Goal: Use online tool/utility: Utilize a website feature to perform a specific function

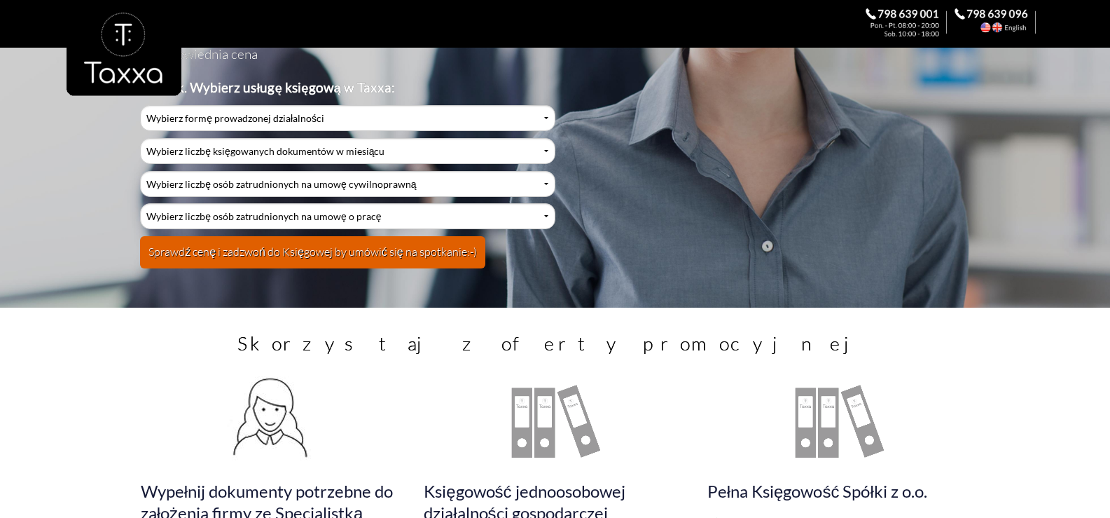
scroll to position [210, 0]
click at [241, 116] on div at bounding box center [555, 69] width 977 height 138
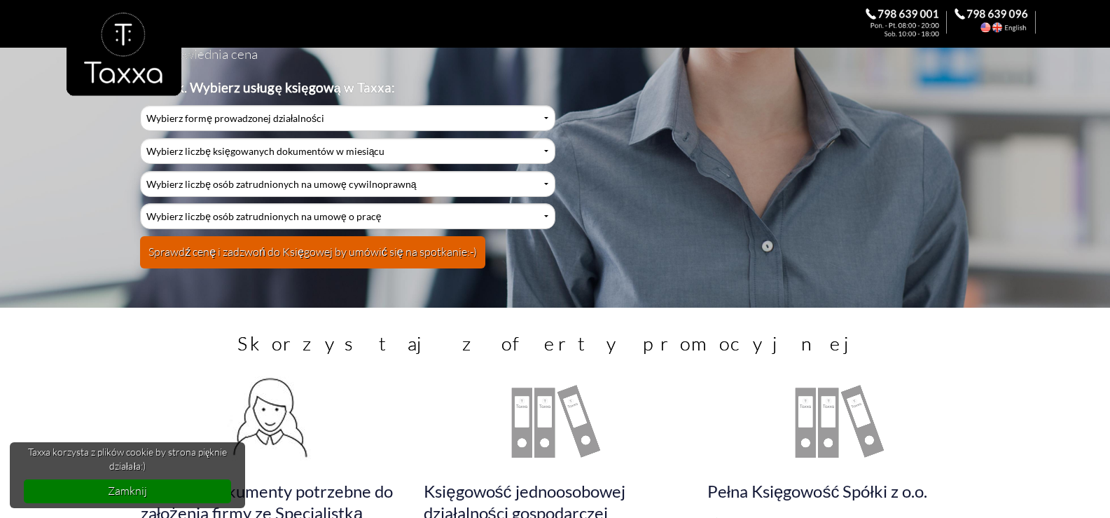
scroll to position [209, 0]
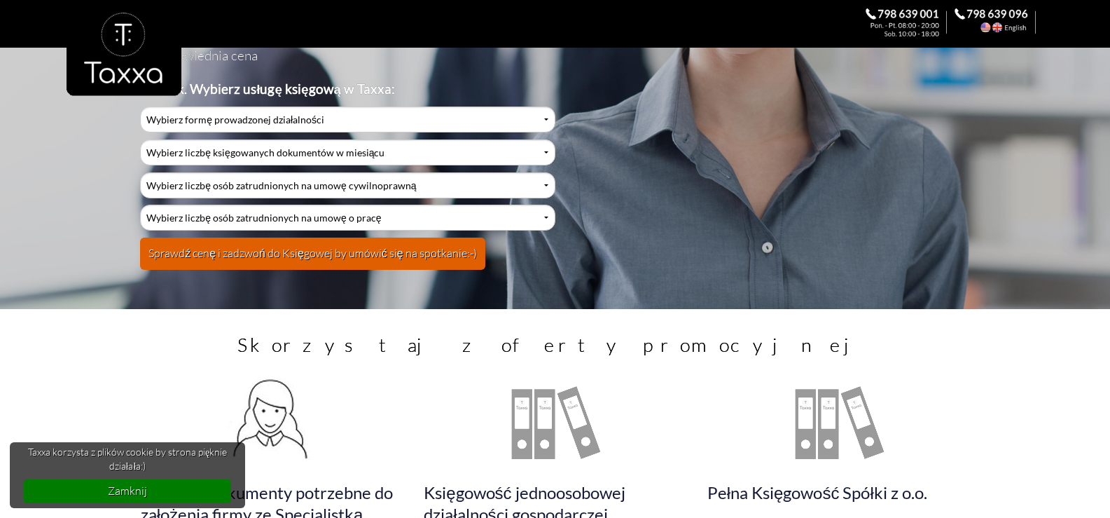
click at [230, 121] on div at bounding box center [555, 69] width 977 height 138
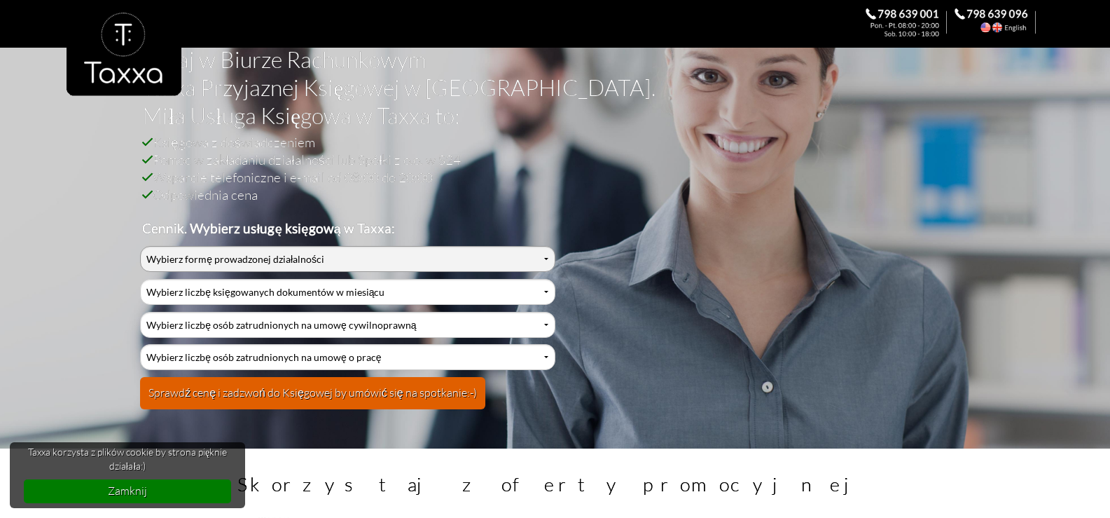
scroll to position [69, 0]
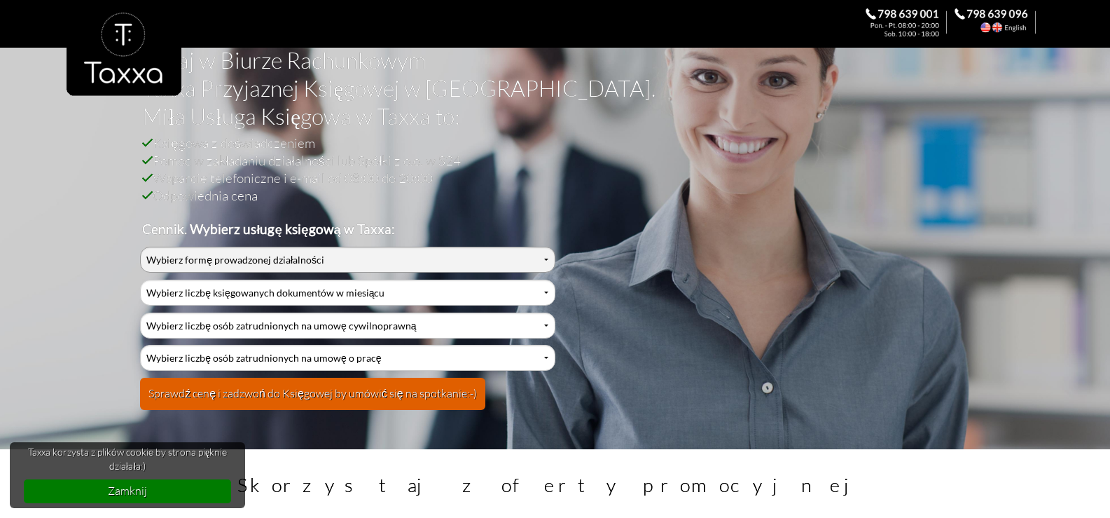
click at [546, 258] on select "Wybierz formę prowadzonej działalności Działalność jednoosobowa Działalność jed…" at bounding box center [347, 260] width 415 height 26
select select "0"
click at [140, 247] on select "Wybierz formę prowadzonej działalności Działalność jednoosobowa Działalność jed…" at bounding box center [347, 260] width 415 height 26
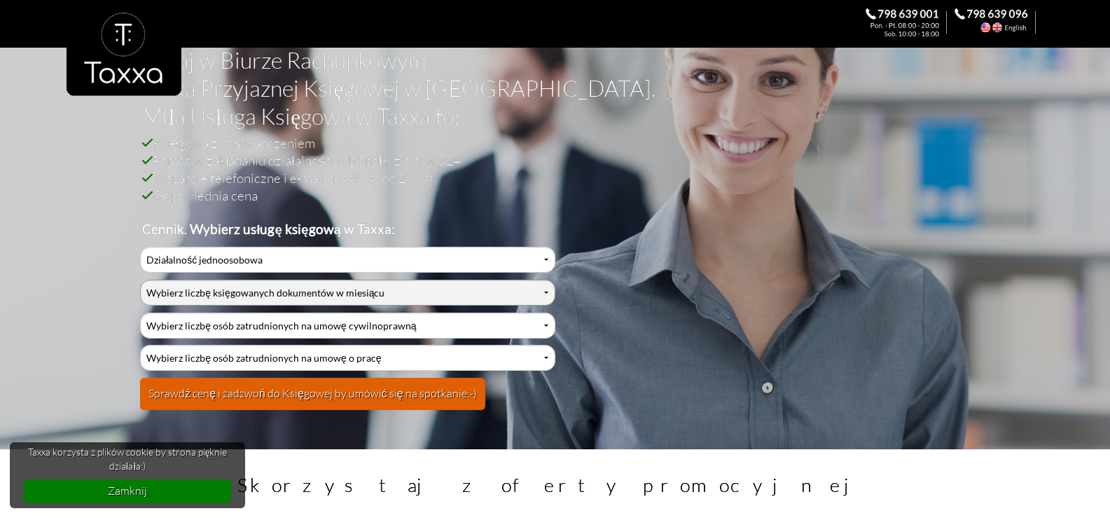
click at [254, 298] on select "Wybierz liczbę księgowanych dokumentów w miesiącu 0-1 2-3 4-5 6-10 11-20 21-30 …" at bounding box center [347, 292] width 415 height 26
select select "10"
click at [140, 279] on select "Wybierz liczbę księgowanych dokumentów w miesiącu 0-1 2-3 4-5 6-10 11-20 21-30 …" at bounding box center [347, 292] width 415 height 26
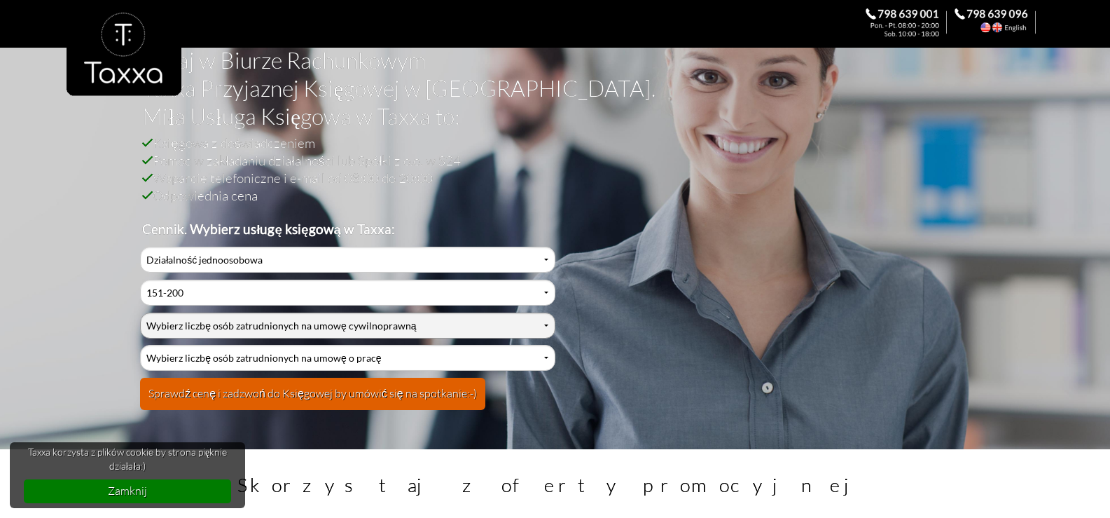
click at [236, 321] on select "Wybierz liczbę osób zatrudnionych na umowę cywilnoprawną 0 1 2 3 4 5 6 7 8 9 10…" at bounding box center [347, 325] width 415 height 26
select select "0"
click at [140, 312] on select "Wybierz liczbę osób zatrudnionych na umowę cywilnoprawną 0 1 2 3 4 5 6 7 8 9 10…" at bounding box center [347, 325] width 415 height 26
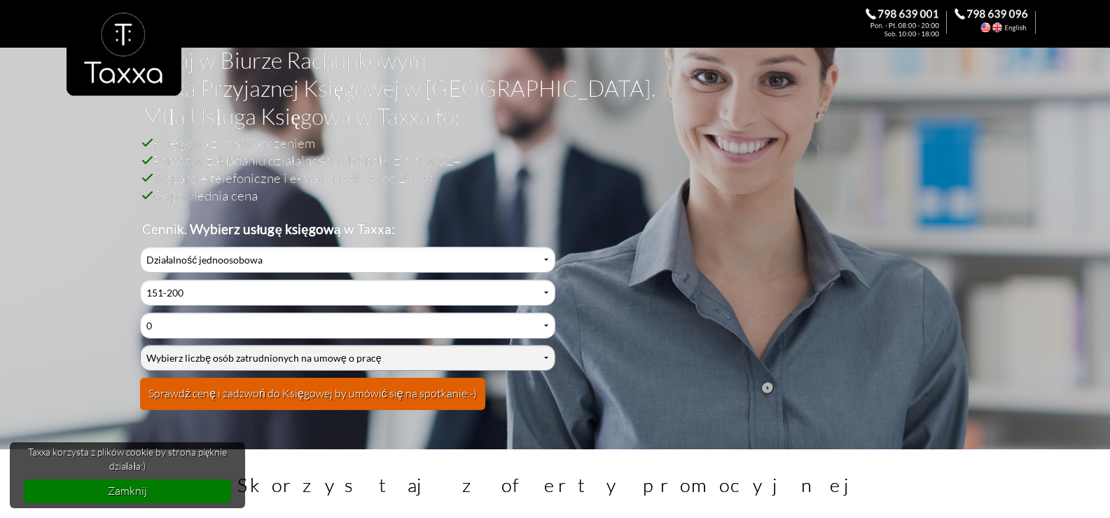
click at [291, 347] on select "Wybierz liczbę osób zatrudnionych na umowę o pracę 0 1 2 3 4 5 6 7 8 9 10 11 12…" at bounding box center [347, 358] width 415 height 26
select select "0"
click at [140, 345] on select "Wybierz liczbę osób zatrudnionych na umowę o pracę 0 1 2 3 4 5 6 7 8 9 10 11 12…" at bounding box center [347, 358] width 415 height 26
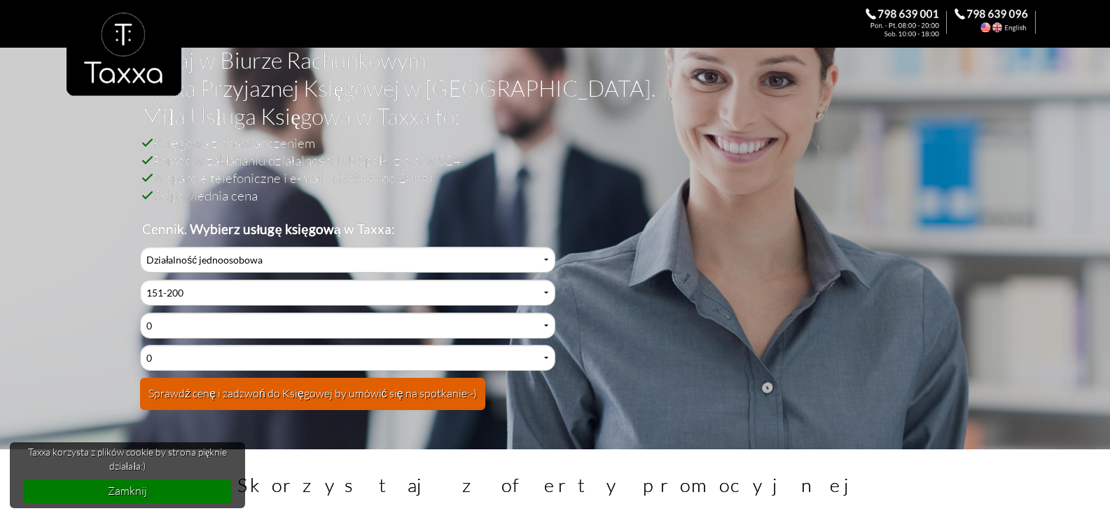
click at [314, 384] on button "Sprawdź cenę i zadzwoń do Księgowej by umówić się na spotkanie:-)" at bounding box center [312, 393] width 345 height 32
